Goal: Transaction & Acquisition: Subscribe to service/newsletter

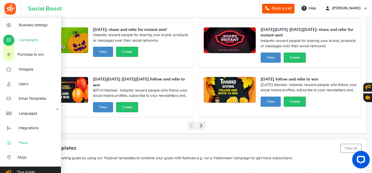
click at [32, 144] on link "Plans" at bounding box center [30, 142] width 61 height 15
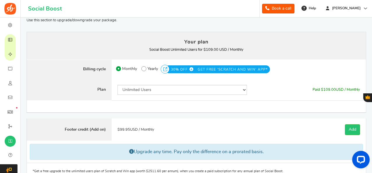
scroll to position [48, 0]
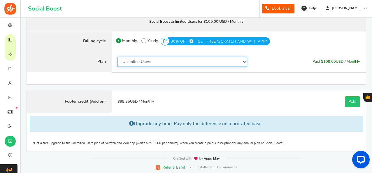
click at [222, 60] on select "50 Users 500 Users 2000 Users 5000 Users 10000 Users 15000 Users 25000 Users En…" at bounding box center [182, 62] width 130 height 10
click at [117, 57] on select "50 Users 500 Users 2000 Users 5000 Users 10000 Users 15000 Users 25000 Users En…" at bounding box center [182, 62] width 130 height 10
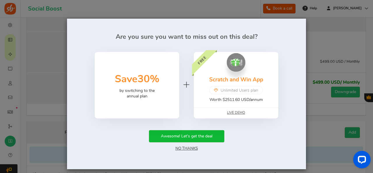
click at [192, 148] on link "No Thanks" at bounding box center [186, 148] width 22 height 4
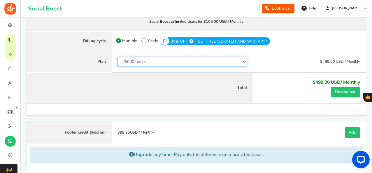
click at [223, 63] on select "50 Users 500 Users 2000 Users 5000 Users 10000 Users 15000 Users 25000 Users En…" at bounding box center [182, 62] width 130 height 10
select select "820"
click at [117, 57] on select "50 Users 500 Users 2000 Users 5000 Users 10000 Users 15000 Users 25000 Users En…" at bounding box center [182, 62] width 130 height 10
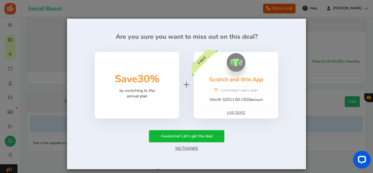
click at [195, 147] on link "No Thanks" at bounding box center [186, 148] width 22 height 4
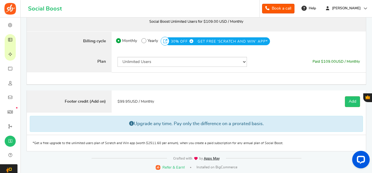
click at [267, 66] on div "$ 109.00 USD / Monthly Paid $109.00 USD / Monthly Paid $ 109.00 USD / Monthly $…" at bounding box center [308, 62] width 113 height 22
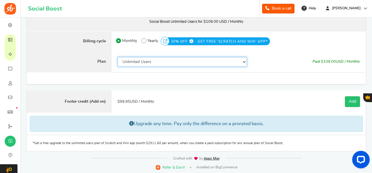
click at [237, 62] on select "50 Users 500 Users 2000 Users 5000 Users 10000 Users 15000 Users 25000 Users En…" at bounding box center [182, 62] width 130 height 10
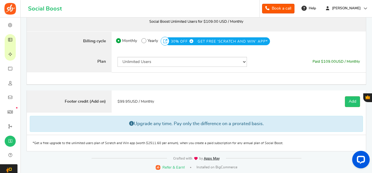
click at [264, 61] on div "$ 109.00 USD / Monthly Paid $109.00 USD / Monthly Paid $ 109.00 USD / Monthly $…" at bounding box center [308, 62] width 113 height 22
click at [186, 20] on b "Social Boost Unlimited Users for $109.00 USD / Monthly You currently have: Acti…" at bounding box center [196, 22] width 94 height 4
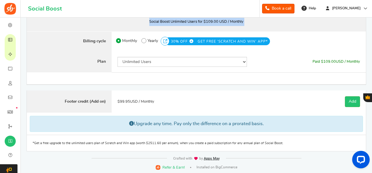
click at [186, 20] on b "Social Boost Unlimited Users for $109.00 USD / Monthly You currently have: Acti…" at bounding box center [196, 22] width 94 height 4
click at [200, 20] on b "Social Boost Unlimited Users for $109.00 USD / Monthly You currently have: Acti…" at bounding box center [196, 22] width 94 height 4
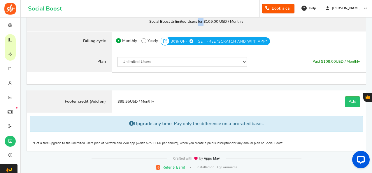
click at [200, 20] on b "Social Boost Unlimited Users for $109.00 USD / Monthly You currently have: Acti…" at bounding box center [196, 22] width 94 height 4
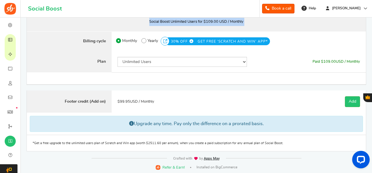
click at [200, 20] on b "Social Boost Unlimited Users for $109.00 USD / Monthly You currently have: Acti…" at bounding box center [196, 22] width 94 height 4
click at [200, 22] on b "Social Boost Unlimited Users for $109.00 USD / Monthly You currently have: Acti…" at bounding box center [196, 22] width 94 height 4
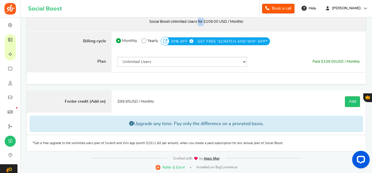
click at [200, 22] on b "Social Boost Unlimited Users for $109.00 USD / Monthly You currently have: Acti…" at bounding box center [196, 22] width 94 height 4
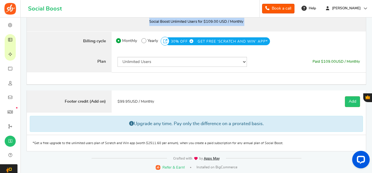
click at [200, 22] on b "Social Boost Unlimited Users for $109.00 USD / Monthly You currently have: Acti…" at bounding box center [196, 22] width 94 height 4
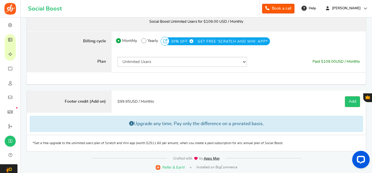
click at [329, 64] on div "$ 109.00 USD / Monthly Paid $109.00 USD / Monthly Paid $ 109.00 USD / Monthly $…" at bounding box center [308, 62] width 113 height 22
click at [340, 62] on span "Paid $ 109.00 USD / Monthly" at bounding box center [335, 62] width 47 height 4
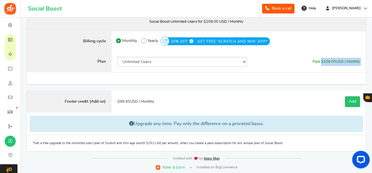
click at [348, 62] on span "Paid $ 109.00 USD / Monthly" at bounding box center [335, 62] width 47 height 4
click at [333, 61] on span "109.00" at bounding box center [329, 62] width 13 height 4
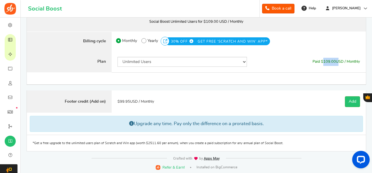
click at [330, 62] on span "109.00" at bounding box center [329, 62] width 13 height 4
click at [184, 21] on b "Social Boost Unlimited Users for $109.00 USD / Monthly You currently have: Acti…" at bounding box center [196, 22] width 94 height 4
click at [189, 21] on b "Social Boost Unlimited Users for $109.00 USD / Monthly You currently have: Acti…" at bounding box center [196, 22] width 94 height 4
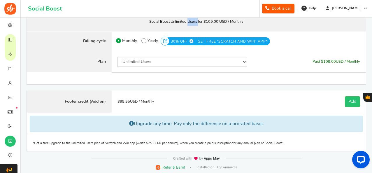
click at [189, 21] on b "Social Boost Unlimited Users for $109.00 USD / Monthly You currently have: Acti…" at bounding box center [196, 22] width 94 height 4
click at [197, 21] on b "Social Boost Unlimited Users for $109.00 USD / Monthly You currently have: Acti…" at bounding box center [196, 22] width 94 height 4
click at [204, 21] on b "Social Boost Unlimited Users for $109.00 USD / Monthly You currently have: Acti…" at bounding box center [196, 22] width 94 height 4
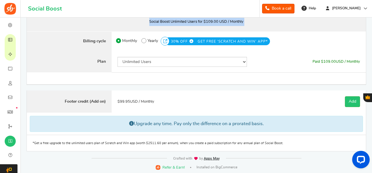
click at [204, 21] on b "Social Boost Unlimited Users for $109.00 USD / Monthly You currently have: Acti…" at bounding box center [196, 22] width 94 height 4
click at [222, 23] on b "Social Boost Unlimited Users for $109.00 USD / Monthly You currently have: Acti…" at bounding box center [196, 22] width 94 height 4
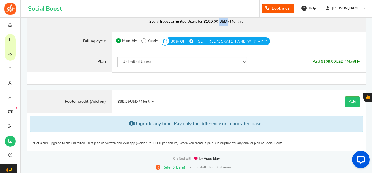
click at [222, 23] on b "Social Boost Unlimited Users for $109.00 USD / Monthly You currently have: Acti…" at bounding box center [196, 22] width 94 height 4
click at [209, 20] on b "Social Boost Unlimited Users for $109.00 USD / Monthly You currently have: Acti…" at bounding box center [196, 22] width 94 height 4
click at [220, 20] on b "Social Boost Unlimited Users for $109.00 USD / Monthly You currently have: Acti…" at bounding box center [196, 22] width 94 height 4
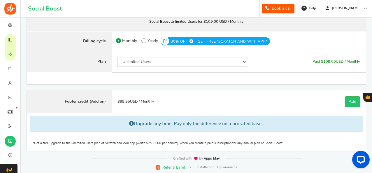
click at [240, 22] on b "Social Boost Unlimited Users for $109.00 USD / Monthly You currently have: Acti…" at bounding box center [196, 22] width 94 height 4
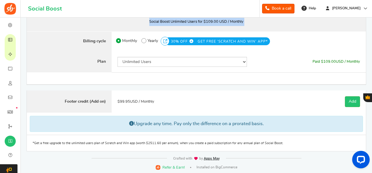
click at [240, 22] on b "Social Boost Unlimited Users for $109.00 USD / Monthly You currently have: Acti…" at bounding box center [196, 22] width 94 height 4
click at [186, 23] on p "Social Boost Unlimited Users for $109.00 USD / Monthly You currently have: Acti…" at bounding box center [196, 22] width 327 height 8
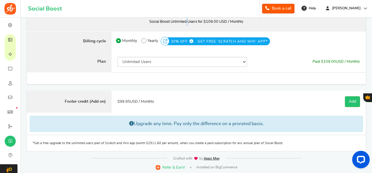
click at [186, 23] on p "Social Boost Unlimited Users for $109.00 USD / Monthly You currently have: Acti…" at bounding box center [196, 22] width 327 height 8
click at [182, 20] on b "Social Boost Unlimited Users for $109.00 USD / Monthly You currently have: Acti…" at bounding box center [196, 22] width 94 height 4
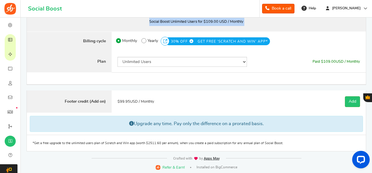
click at [182, 20] on b "Social Boost Unlimited Users for $109.00 USD / Monthly You currently have: Acti…" at bounding box center [196, 22] width 94 height 4
click at [188, 21] on b "Social Boost Unlimited Users for $109.00 USD / Monthly You currently have: Acti…" at bounding box center [196, 22] width 94 height 4
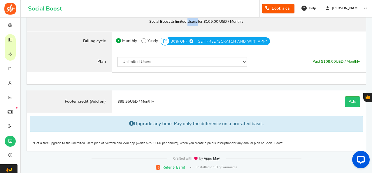
click at [188, 21] on b "Social Boost Unlimited Users for $109.00 USD / Monthly You currently have: Acti…" at bounding box center [196, 22] width 94 height 4
click at [185, 22] on b "Social Boost Unlimited Users for $109.00 USD / Monthly You currently have: Acti…" at bounding box center [196, 22] width 94 height 4
click at [167, 22] on b "Social Boost Unlimited Users for $109.00 USD / Monthly You currently have: Acti…" at bounding box center [196, 22] width 94 height 4
drag, startPoint x: 160, startPoint y: 20, endPoint x: 187, endPoint y: 22, distance: 26.9
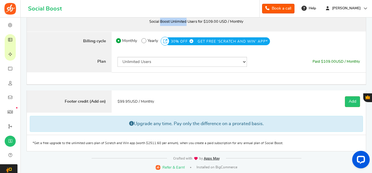
click at [187, 22] on b "Social Boost Unlimited Users for $109.00 USD / Monthly You currently have: Acti…" at bounding box center [196, 22] width 94 height 4
click at [198, 24] on p "Social Boost Unlimited Users for $109.00 USD / Monthly You currently have: Acti…" at bounding box center [196, 22] width 327 height 8
drag, startPoint x: 160, startPoint y: 21, endPoint x: 187, endPoint y: 22, distance: 27.1
click at [187, 22] on b "Social Boost Unlimited Users for $109.00 USD / Monthly You currently have: Acti…" at bounding box center [196, 22] width 94 height 4
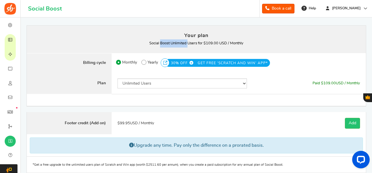
scroll to position [0, 0]
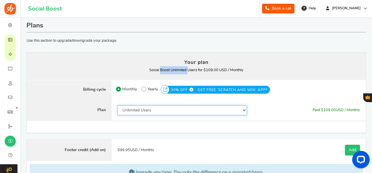
click at [188, 112] on select "50 Users 500 Users 2000 Users 5000 Users 10000 Users 15000 Users 25000 Users En…" at bounding box center [182, 110] width 130 height 10
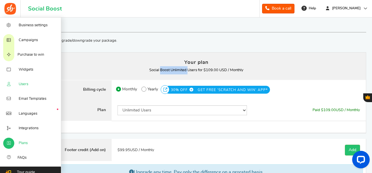
click at [20, 86] on span "Users" at bounding box center [24, 84] width 10 height 5
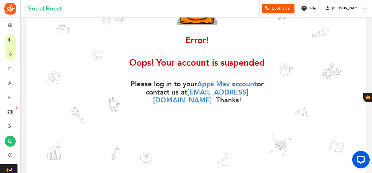
scroll to position [29, 0]
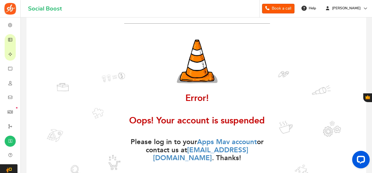
click at [141, 124] on b "Oops! Your account is suspended" at bounding box center [196, 121] width 135 height 10
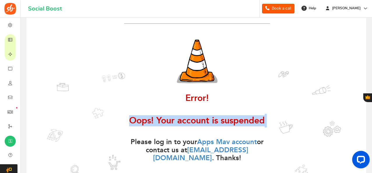
click at [141, 124] on b "Oops! Your account is suspended" at bounding box center [196, 121] width 135 height 10
click at [209, 124] on b "Oops! Your account is suspended" at bounding box center [196, 121] width 135 height 10
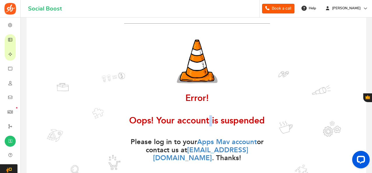
click at [209, 124] on b "Oops! Your account is suspended" at bounding box center [196, 121] width 135 height 10
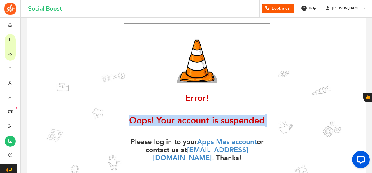
click at [209, 124] on b "Oops! Your account is suspended" at bounding box center [196, 121] width 135 height 10
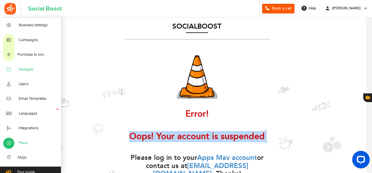
scroll to position [0, 0]
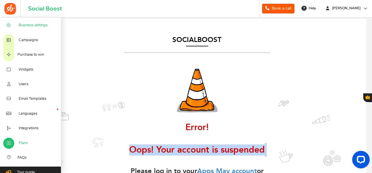
click at [26, 27] on span "Business settings" at bounding box center [33, 25] width 29 height 5
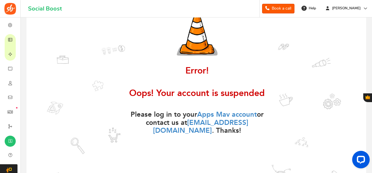
scroll to position [58, 0]
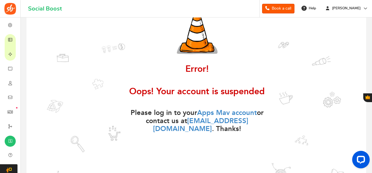
click at [140, 92] on b "Oops! Your account is suspended" at bounding box center [196, 91] width 135 height 10
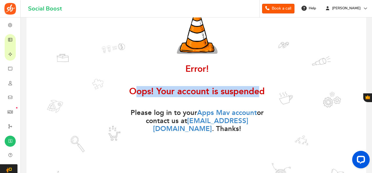
drag, startPoint x: 137, startPoint y: 91, endPoint x: 259, endPoint y: 95, distance: 121.2
click at [259, 95] on b "Oops! Your account is suspended" at bounding box center [196, 91] width 135 height 10
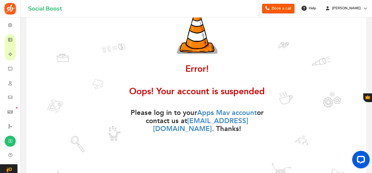
click at [292, 101] on div "Social Boost Error! Social Boost Oops! Your account is suspended Please log in …" at bounding box center [195, 108] width 339 height 295
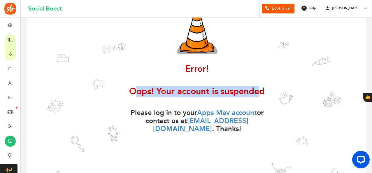
drag, startPoint x: 260, startPoint y: 92, endPoint x: 137, endPoint y: 95, distance: 122.9
click at [137, 95] on b "Oops! Your account is suspended" at bounding box center [196, 91] width 135 height 10
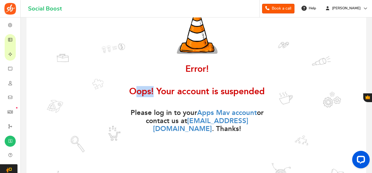
drag, startPoint x: 137, startPoint y: 92, endPoint x: 154, endPoint y: 92, distance: 17.2
click at [154, 92] on b "Oops! Your account is suspended" at bounding box center [196, 91] width 135 height 10
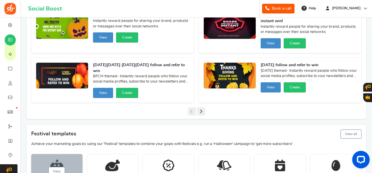
scroll to position [146, 0]
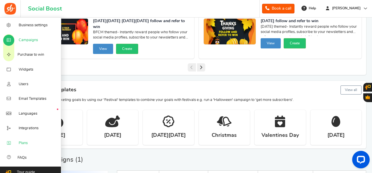
click at [21, 144] on span "Plans" at bounding box center [23, 142] width 9 height 5
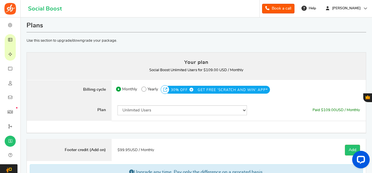
scroll to position [29, 0]
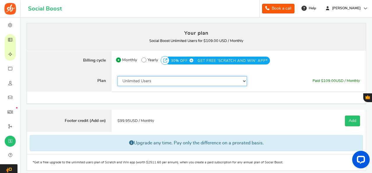
click at [176, 80] on select "50 Users 500 Users 2000 Users 5000 Users 10000 Users 15000 Users 25000 Users En…" at bounding box center [182, 81] width 130 height 10
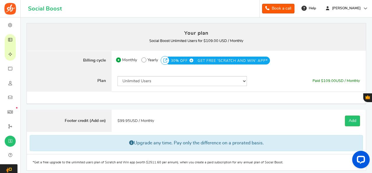
click at [117, 34] on h4 "Your plan" at bounding box center [196, 33] width 327 height 8
